Goal: Register for event/course

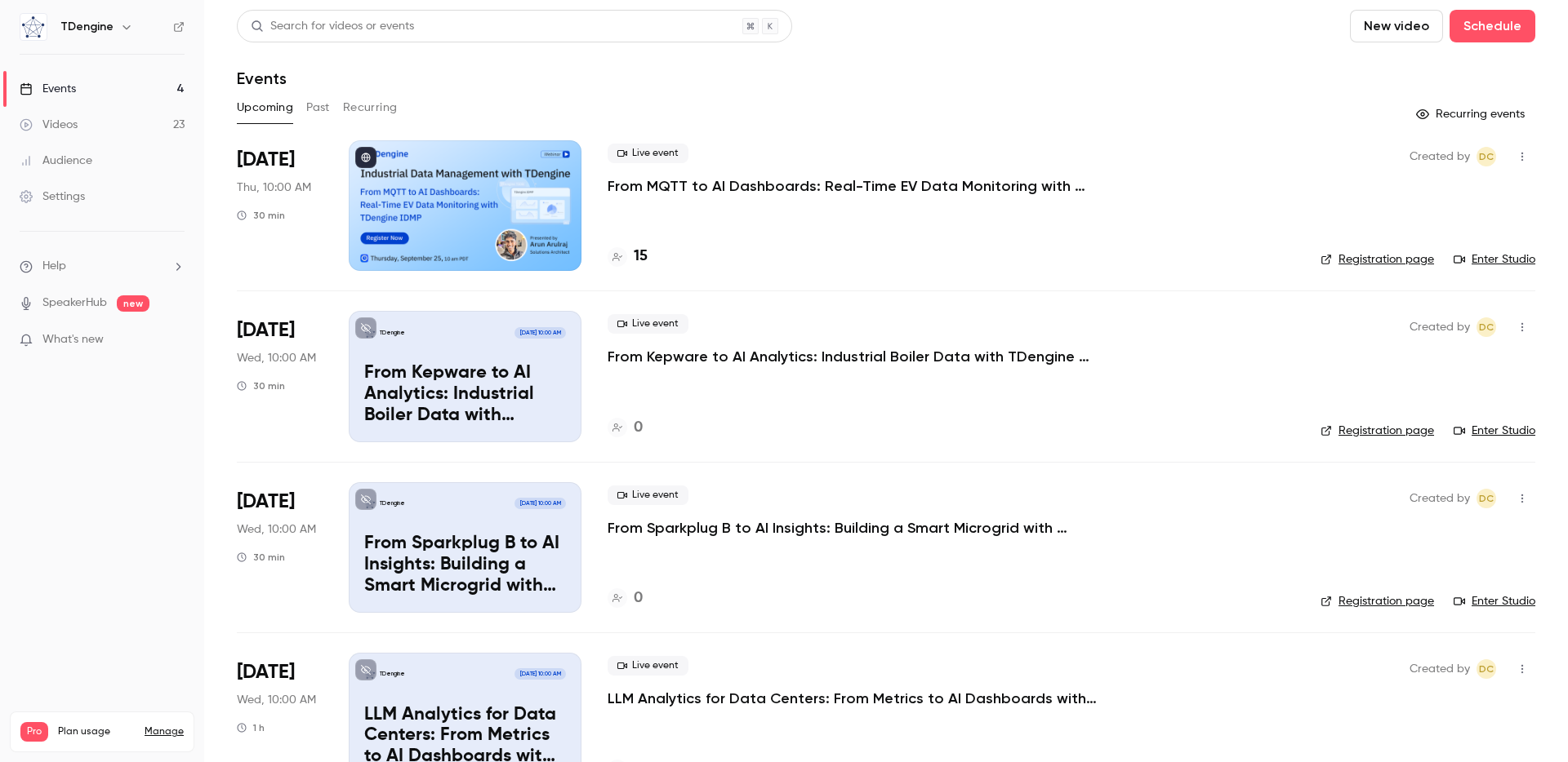
click at [645, 256] on h4 "15" at bounding box center [641, 256] width 14 height 22
click at [494, 196] on div at bounding box center [465, 206] width 233 height 131
